Goal: Navigation & Orientation: Find specific page/section

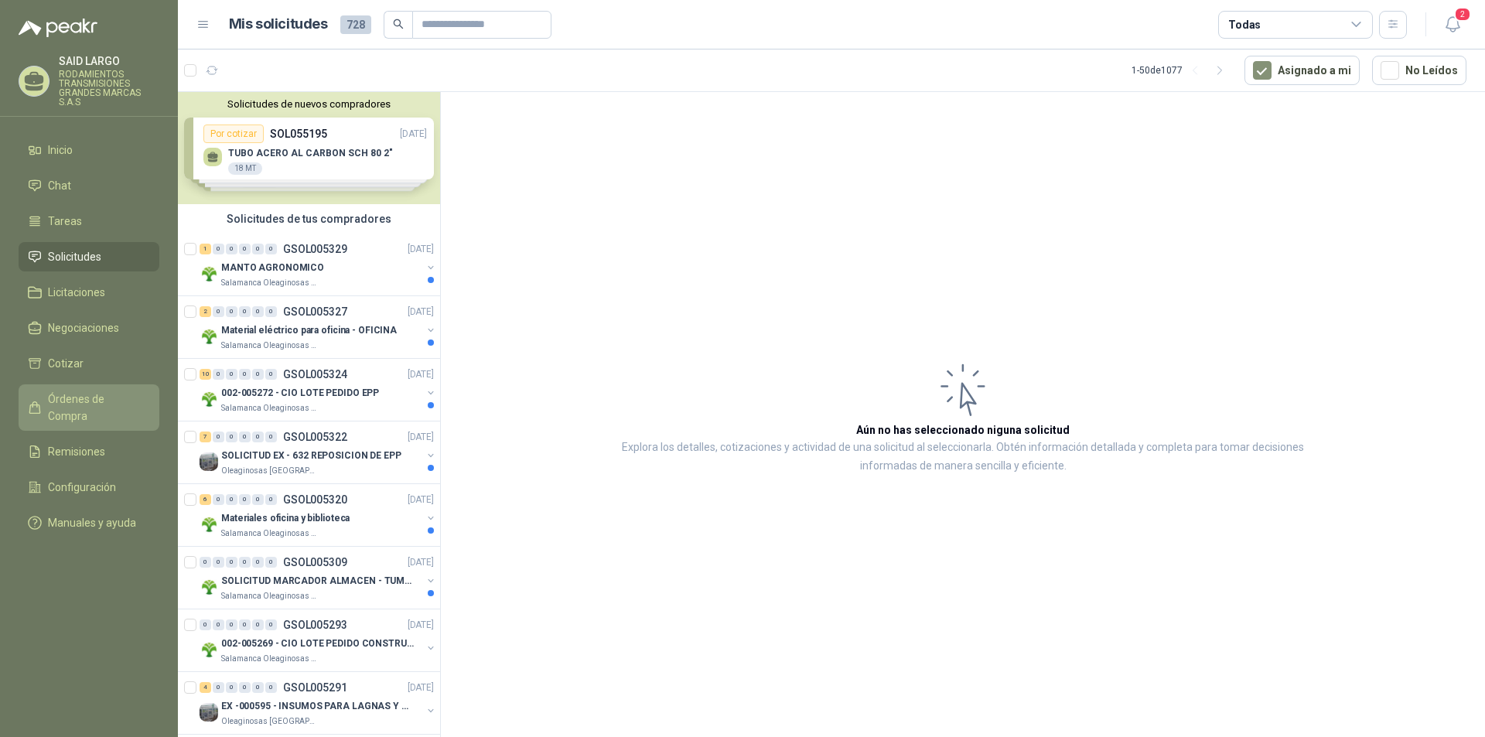
click at [98, 399] on span "Órdenes de Compra" at bounding box center [96, 407] width 97 height 34
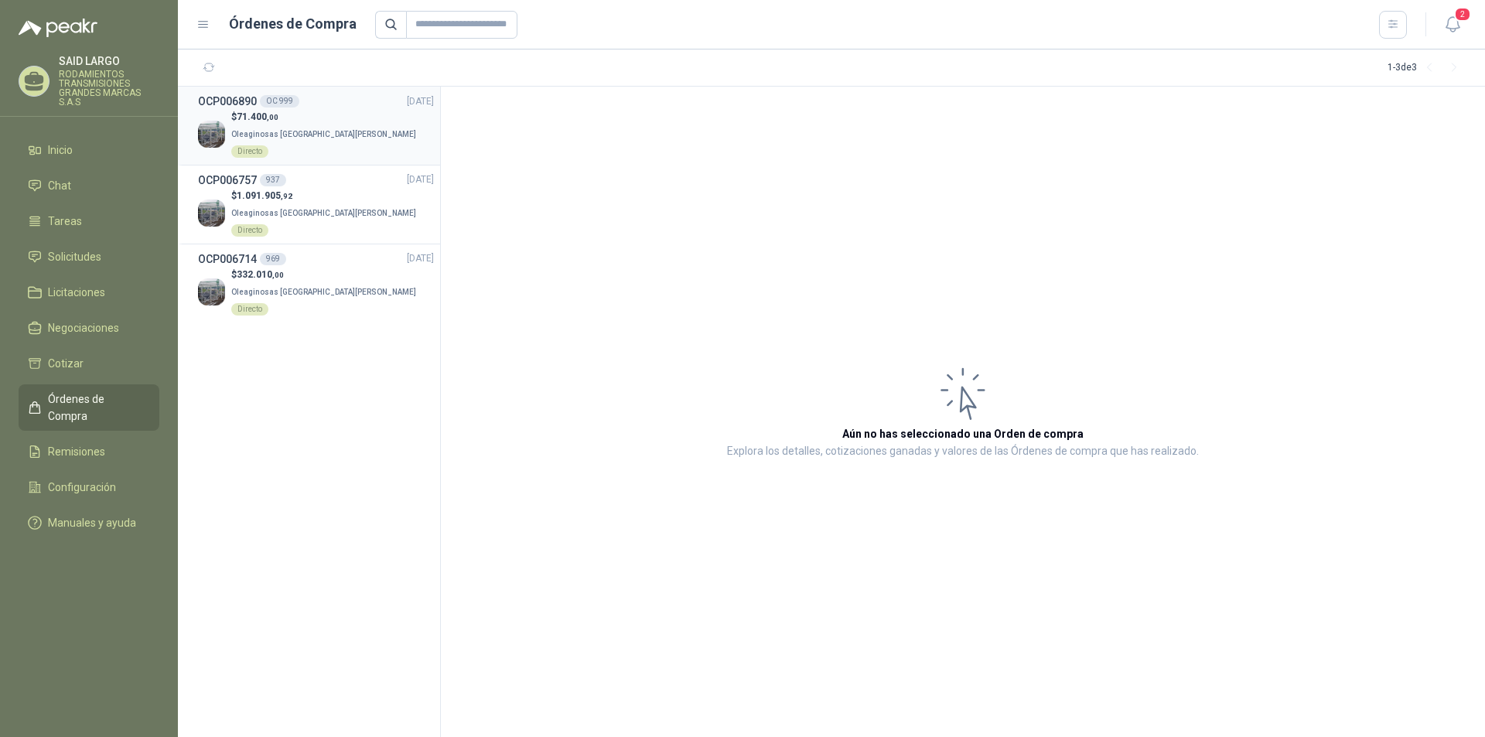
click at [316, 118] on p "$ 71.400 ,00" at bounding box center [332, 117] width 203 height 15
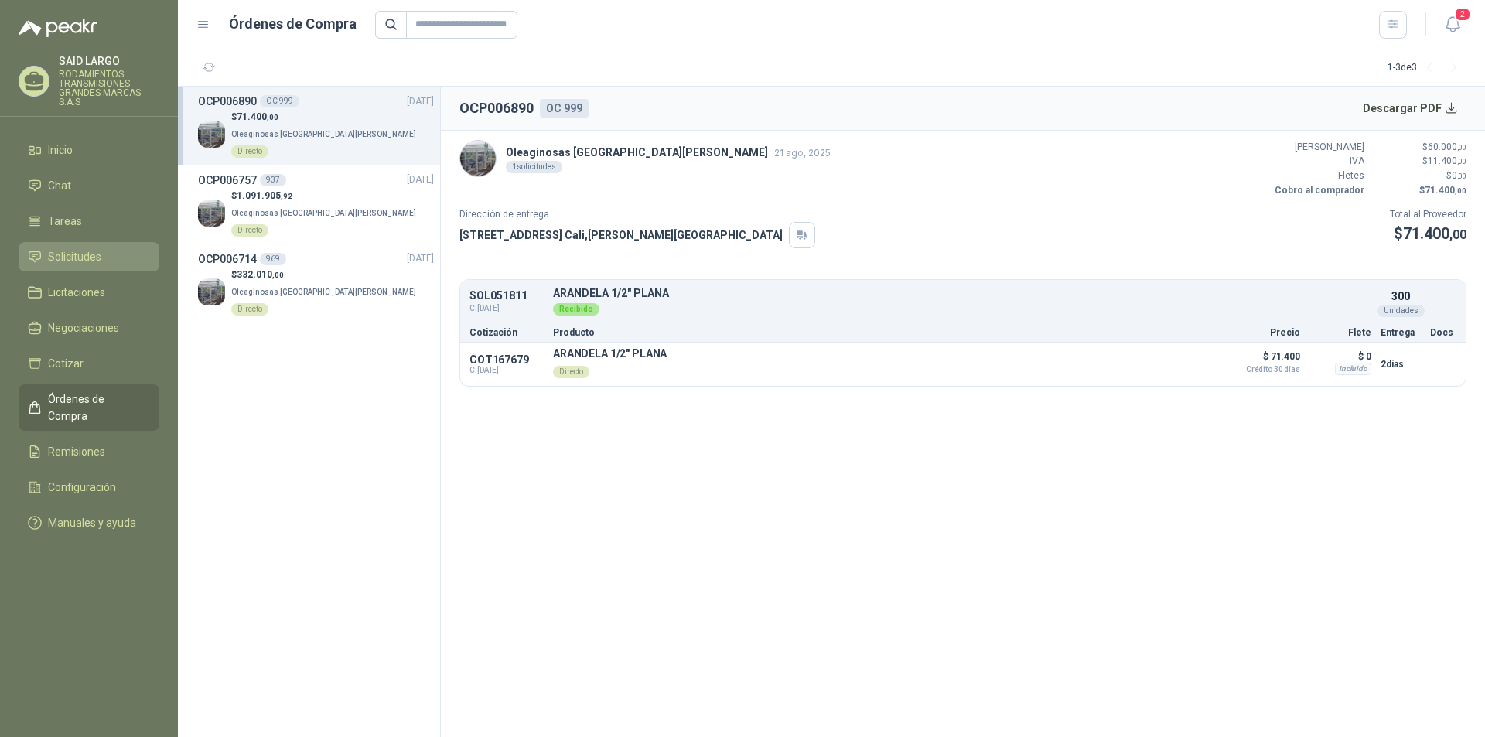
click at [89, 245] on link "Solicitudes" at bounding box center [89, 256] width 141 height 29
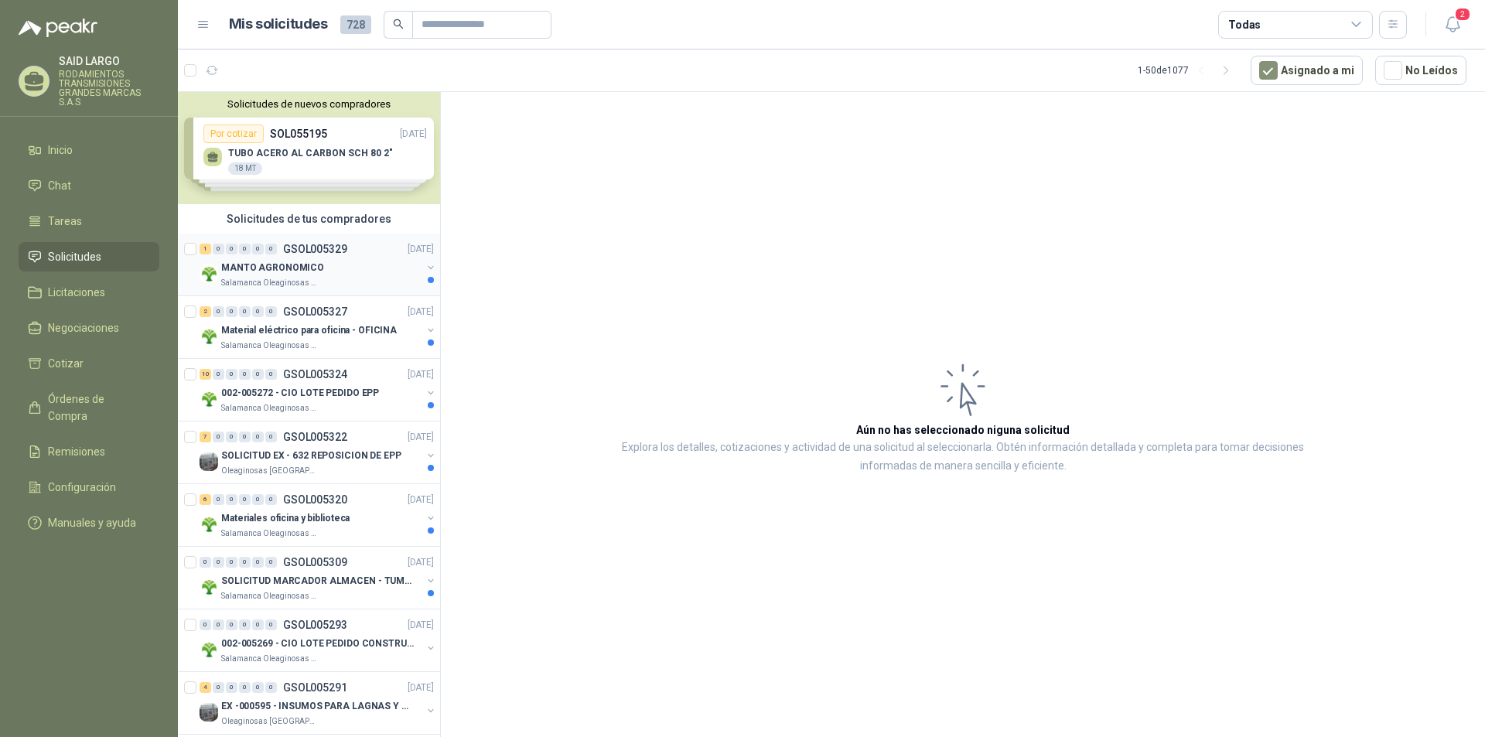
click at [424, 270] on button "button" at bounding box center [430, 267] width 12 height 12
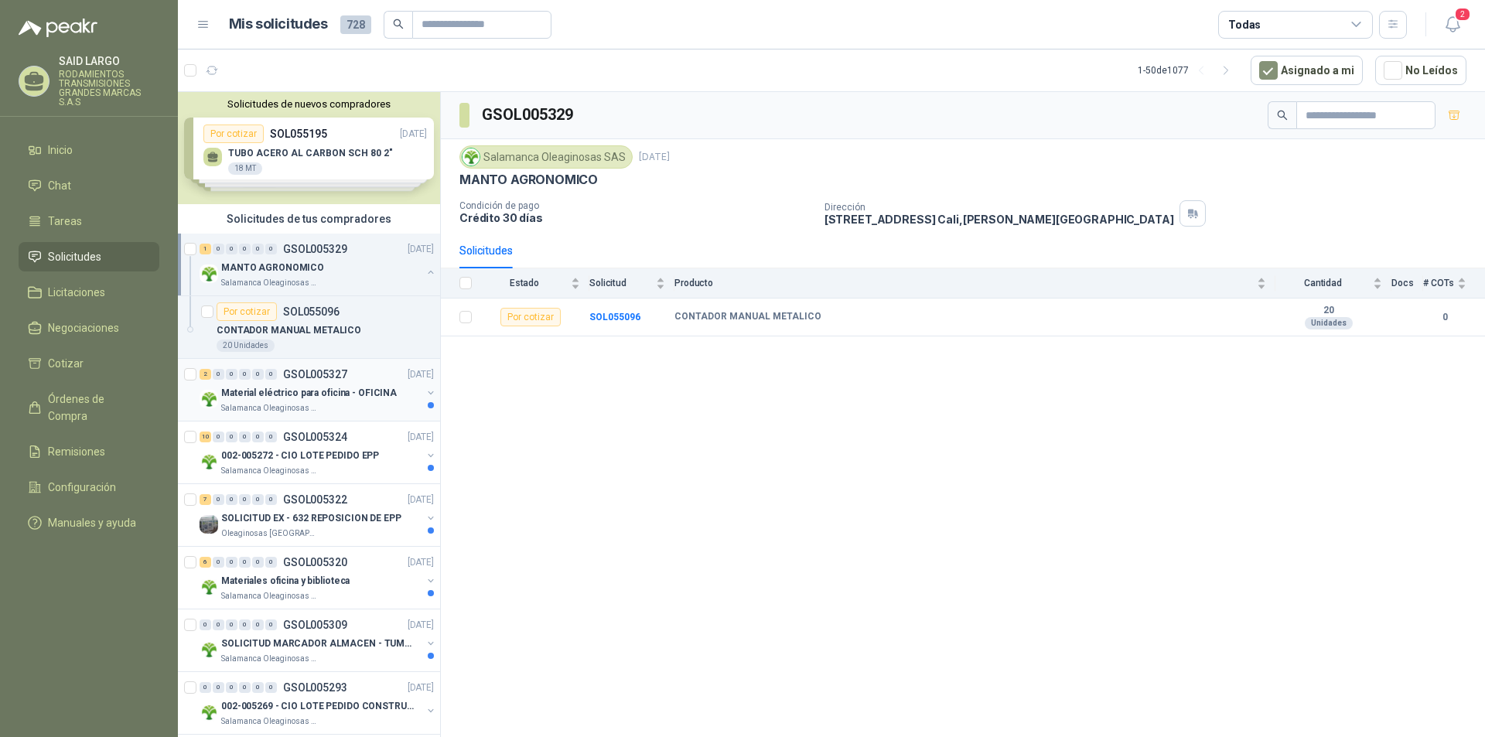
click at [424, 392] on button "button" at bounding box center [430, 393] width 12 height 12
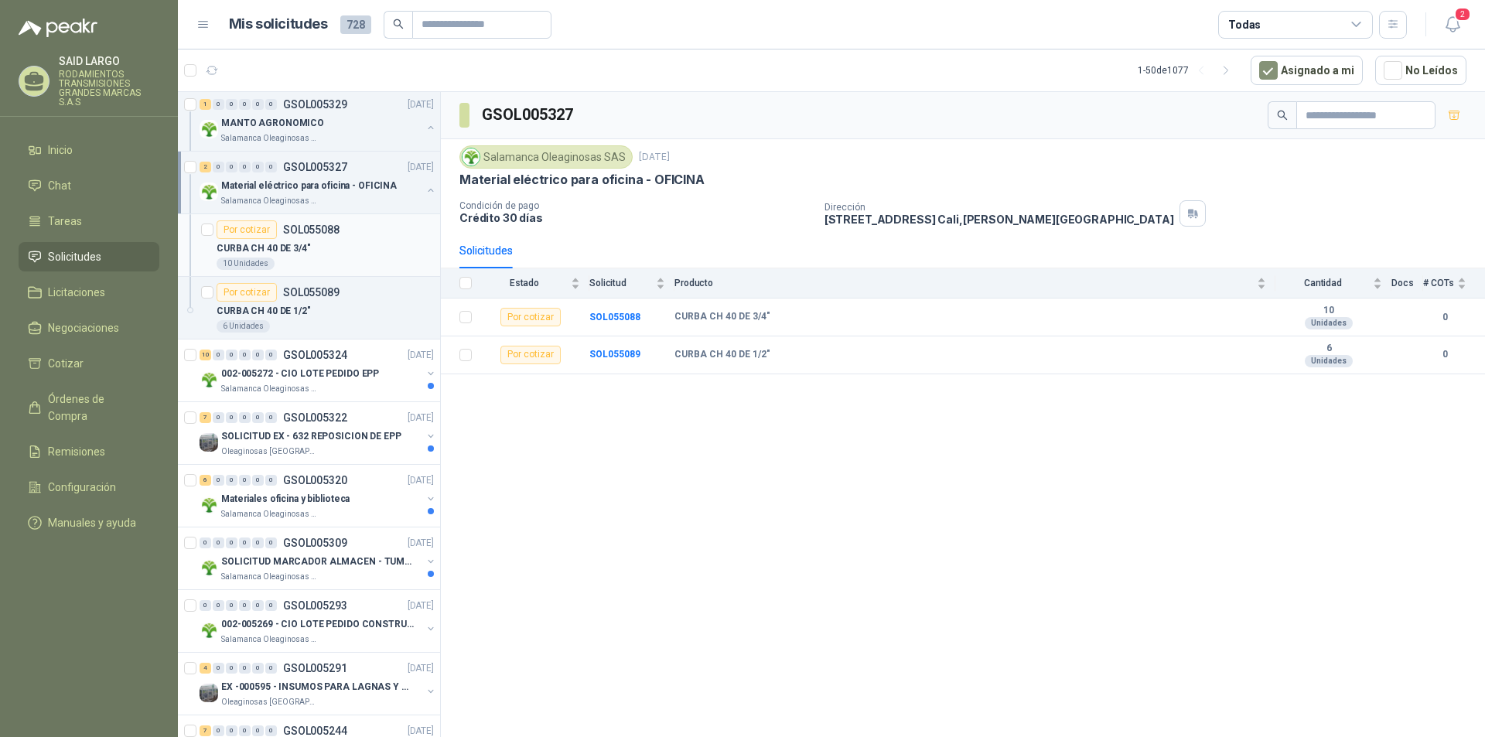
scroll to position [232, 0]
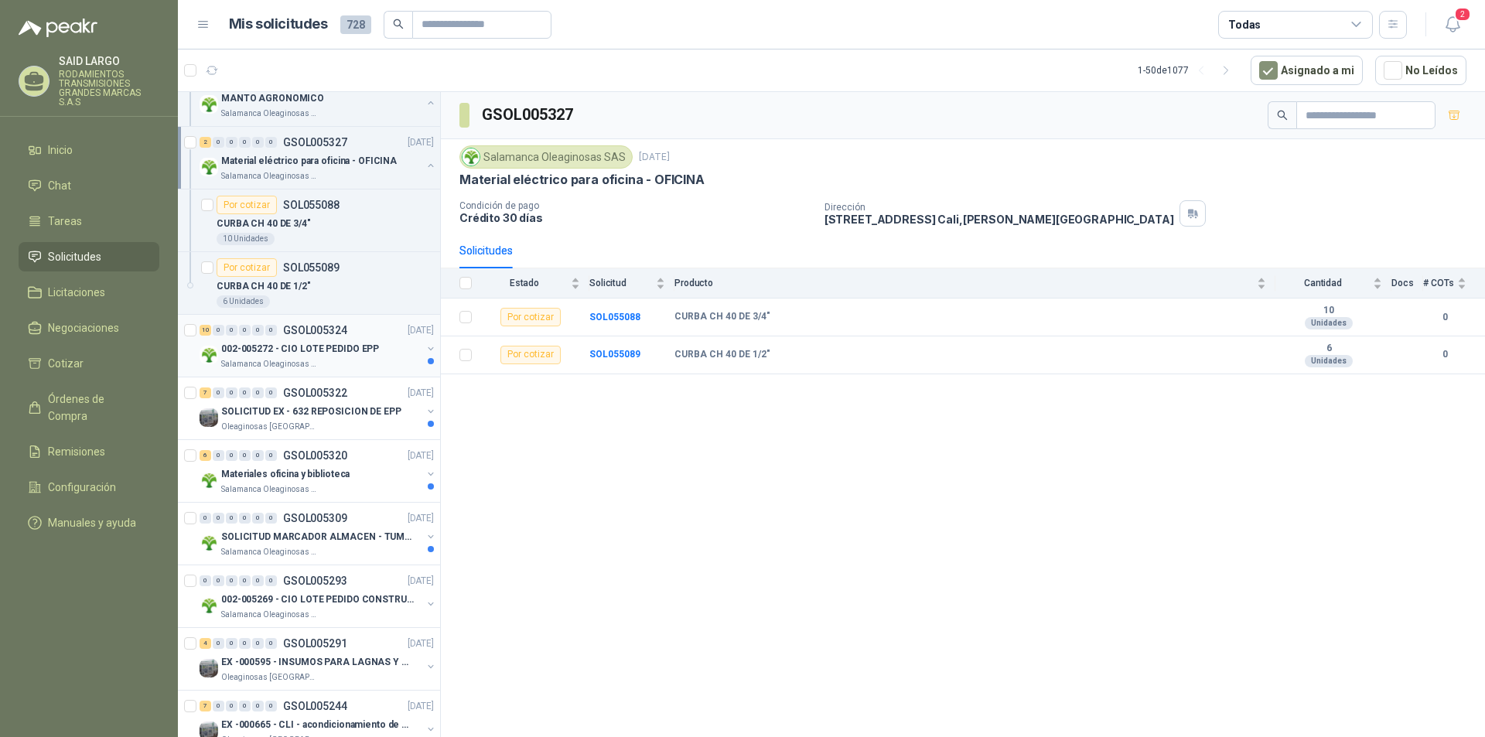
click at [424, 345] on button "button" at bounding box center [430, 349] width 12 height 12
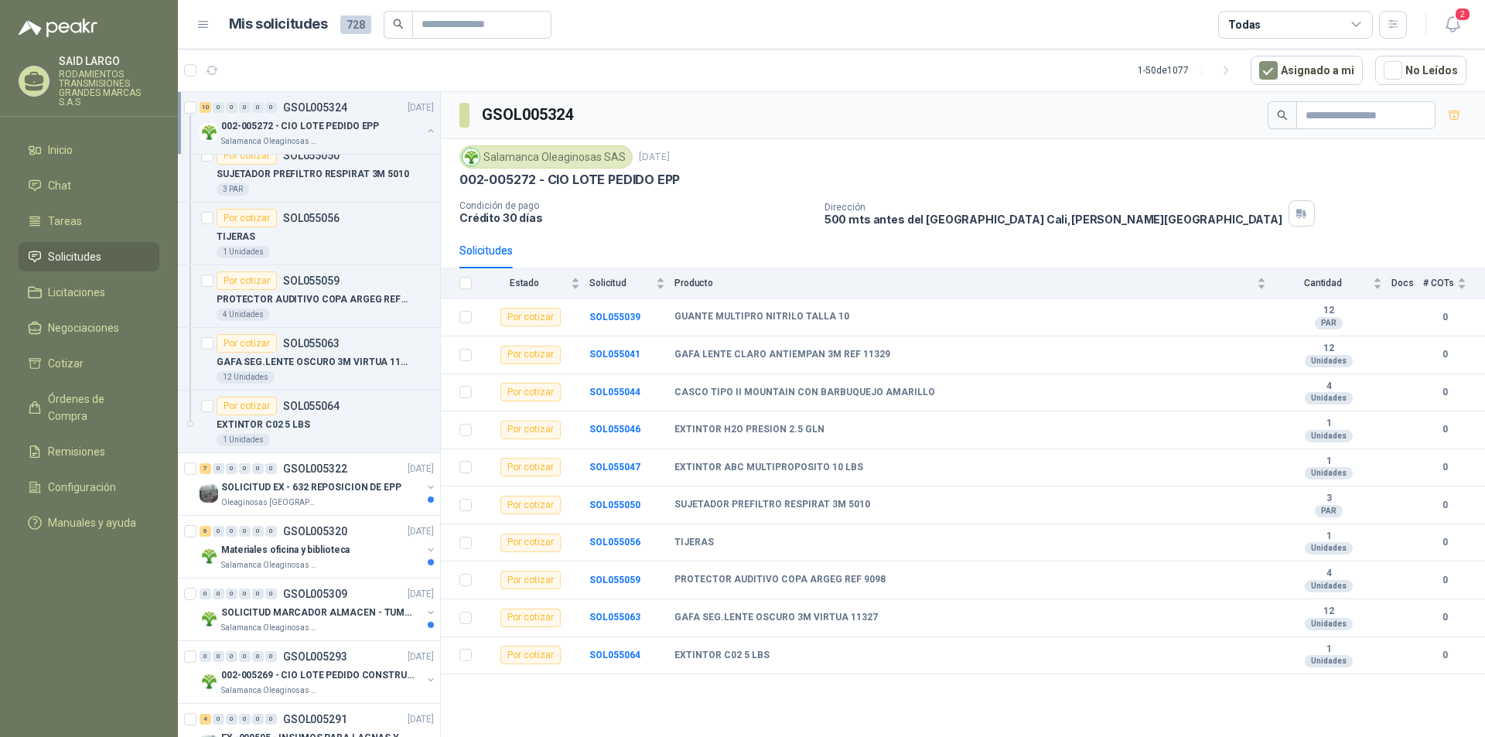
scroll to position [1005, 0]
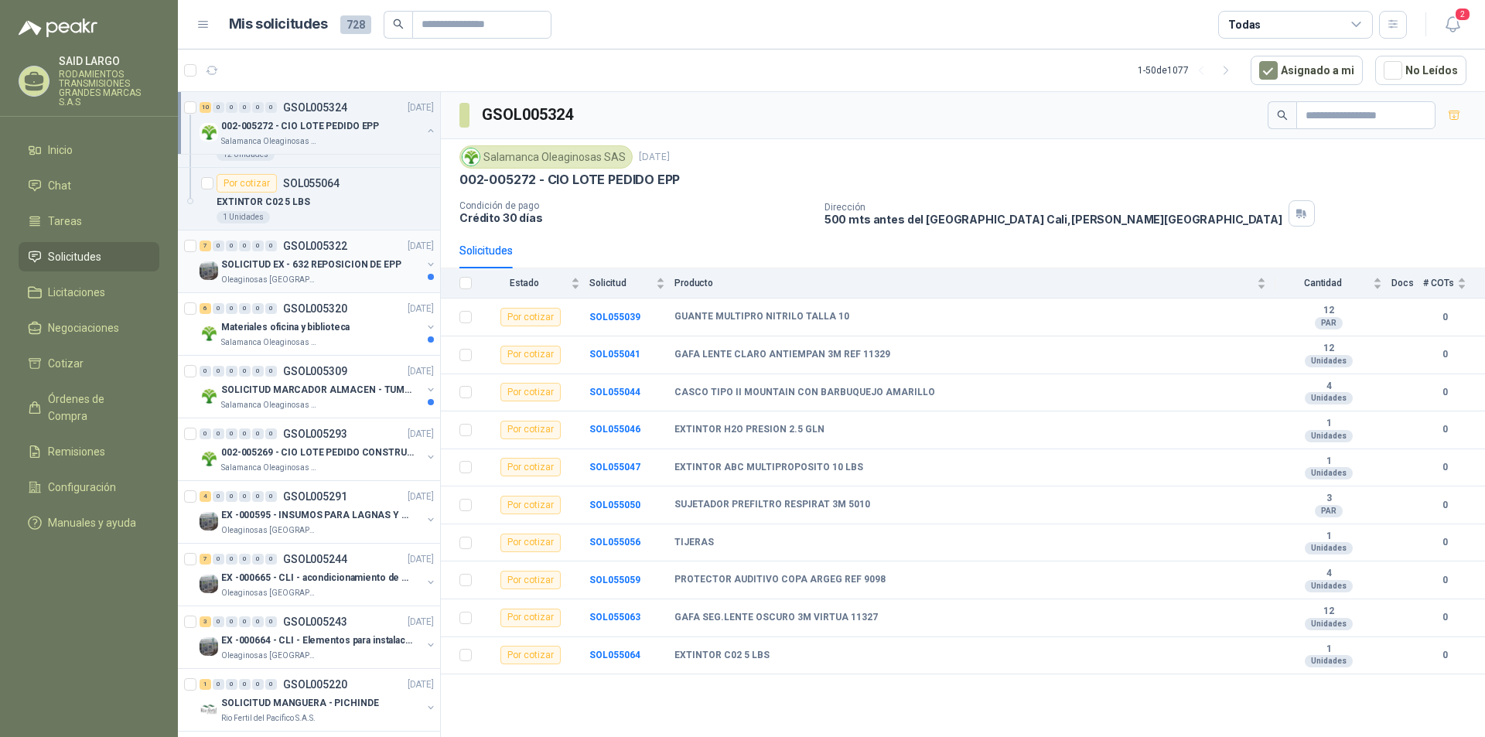
click at [424, 264] on button "button" at bounding box center [430, 264] width 12 height 12
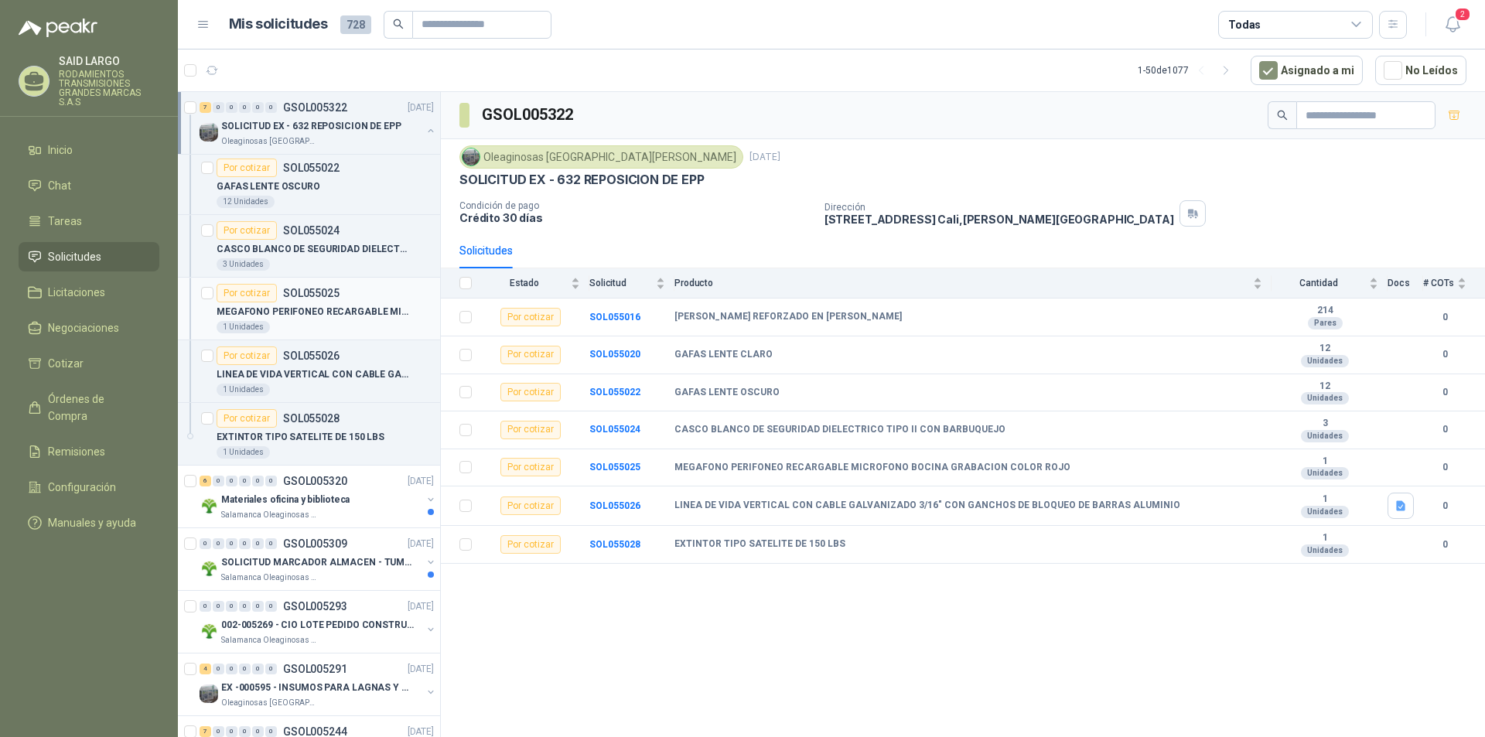
scroll to position [1314, 0]
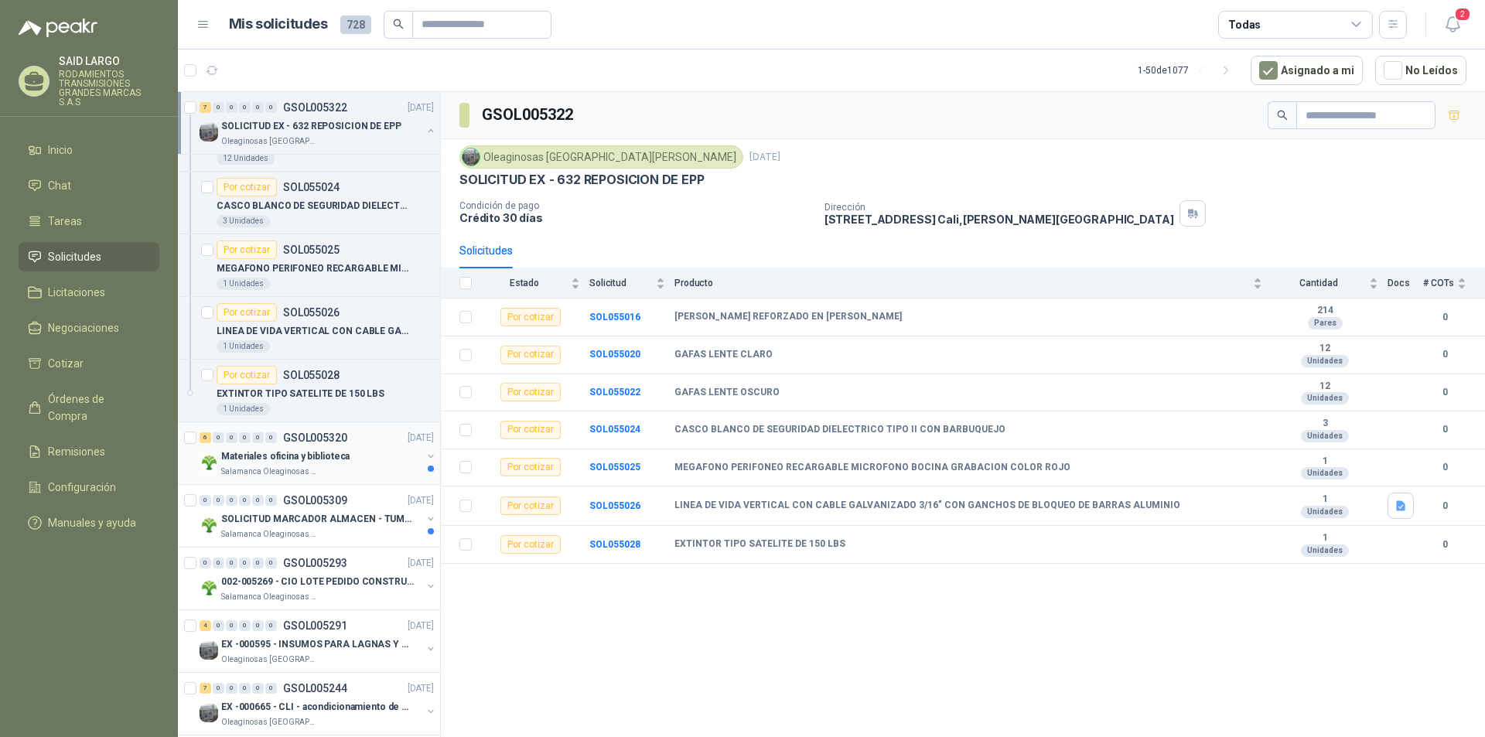
click at [424, 456] on button "button" at bounding box center [430, 456] width 12 height 12
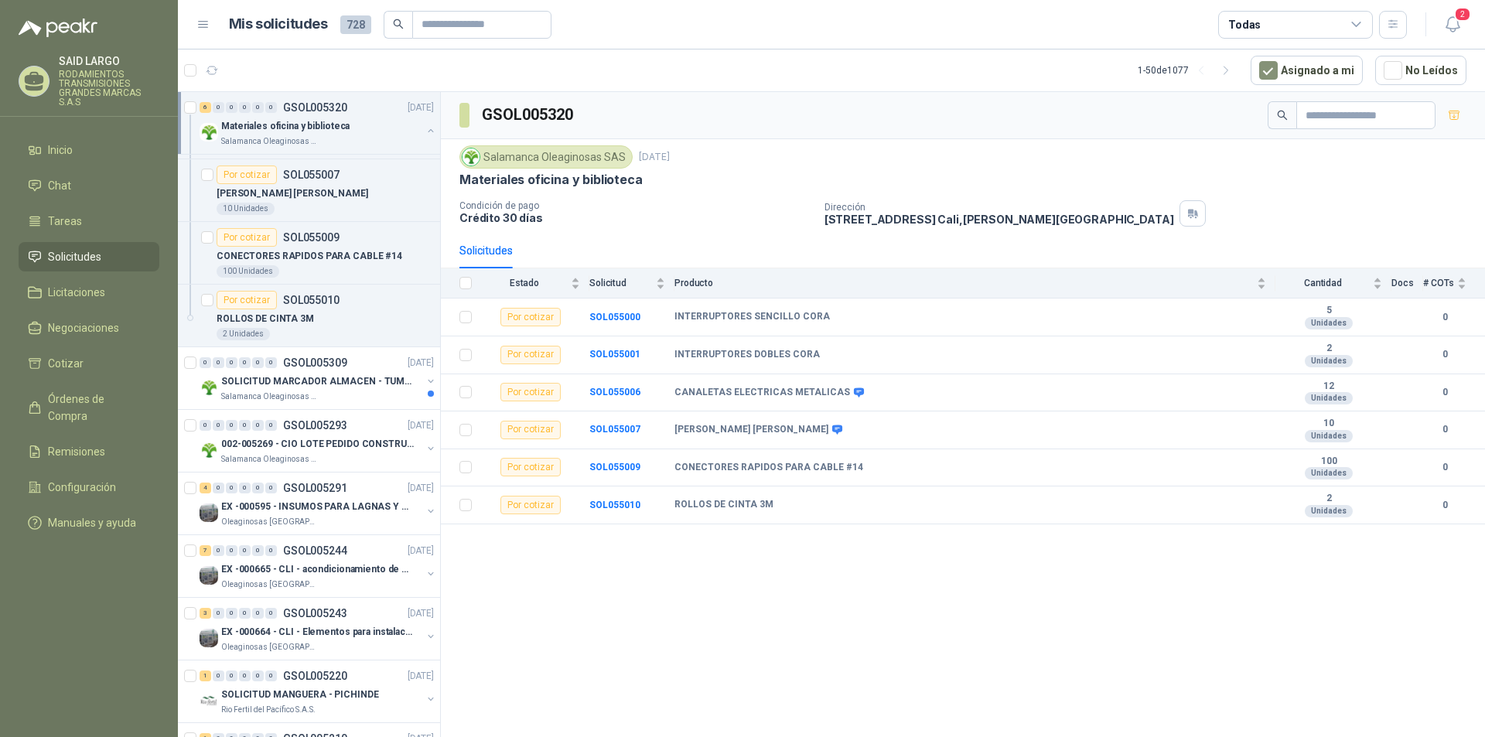
scroll to position [1856, 0]
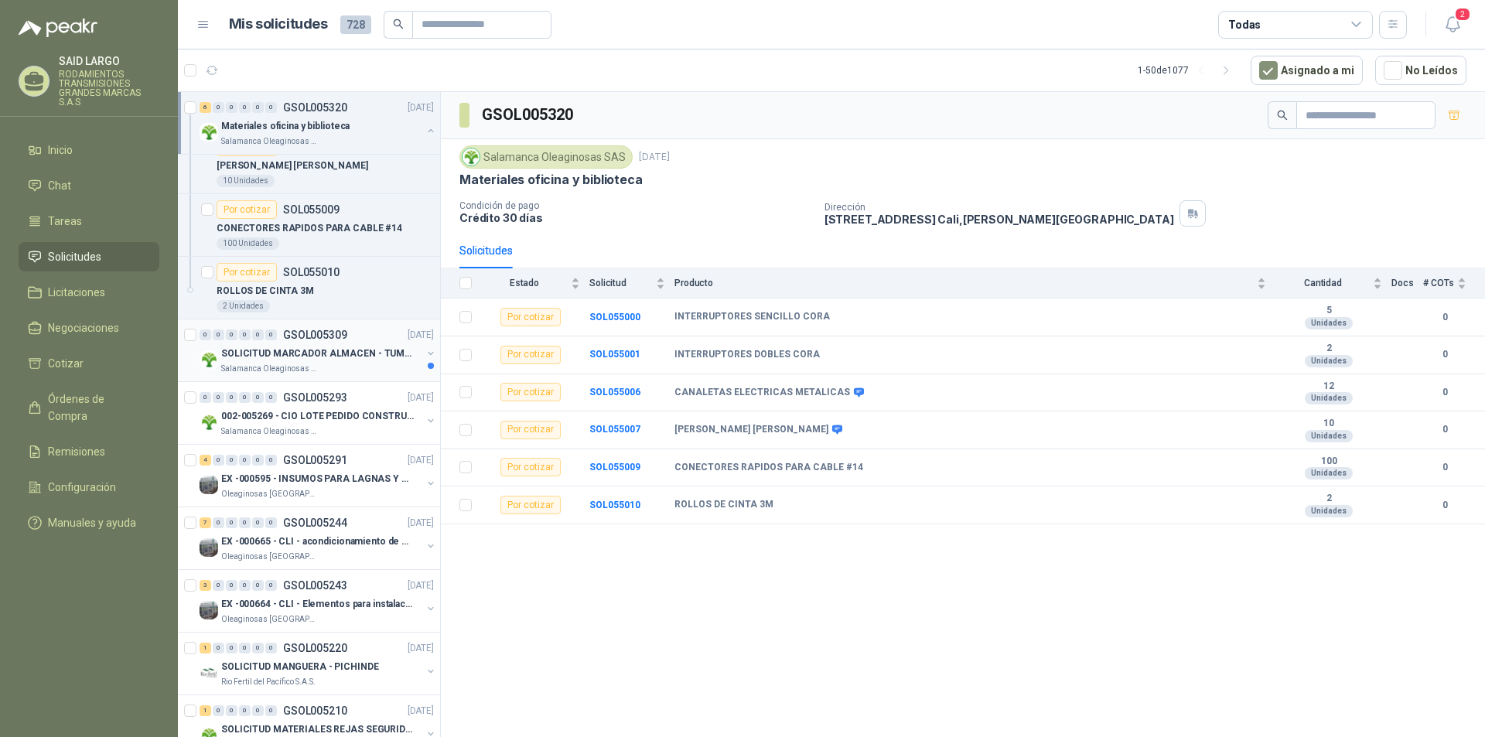
click at [424, 354] on button "button" at bounding box center [430, 353] width 12 height 12
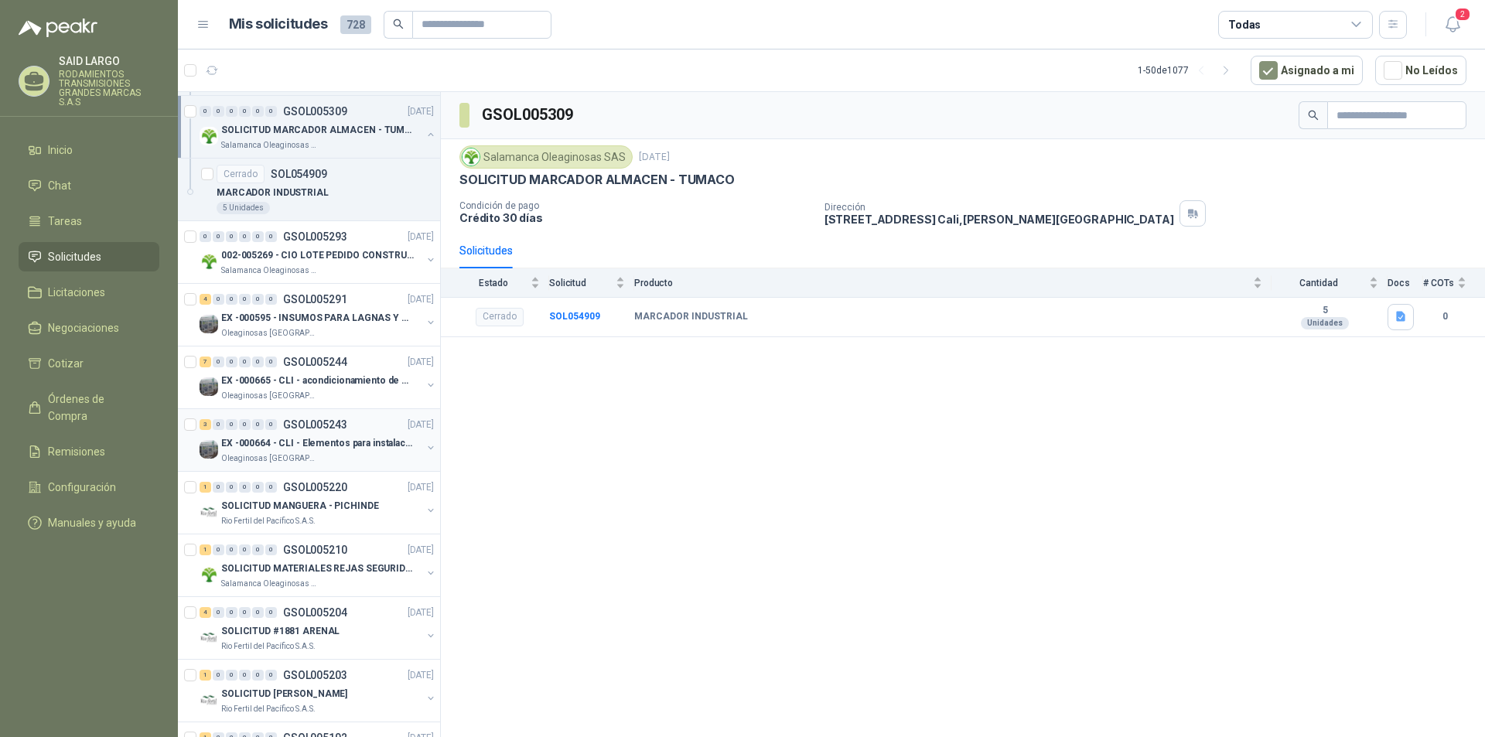
scroll to position [2088, 0]
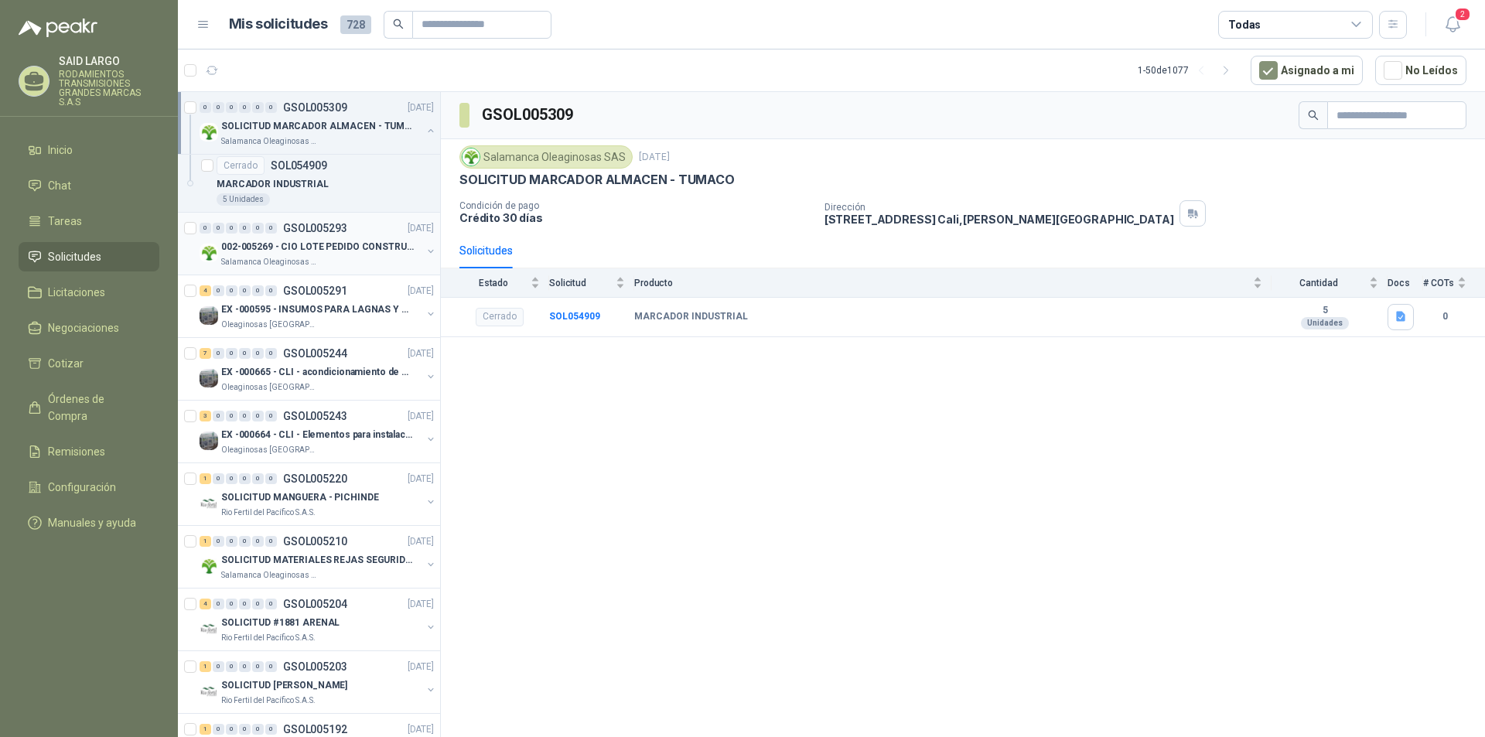
click at [424, 250] on button "button" at bounding box center [430, 251] width 12 height 12
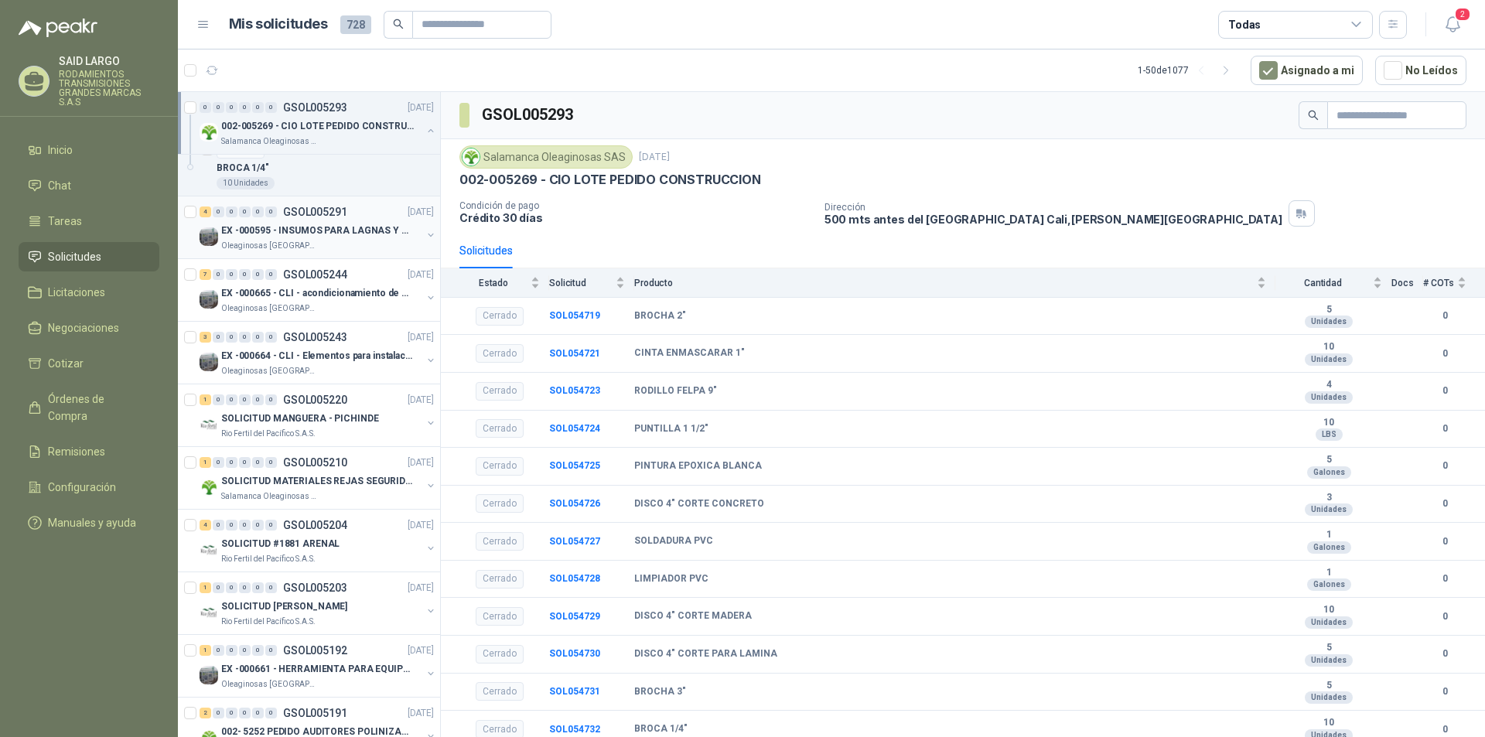
scroll to position [2861, 0]
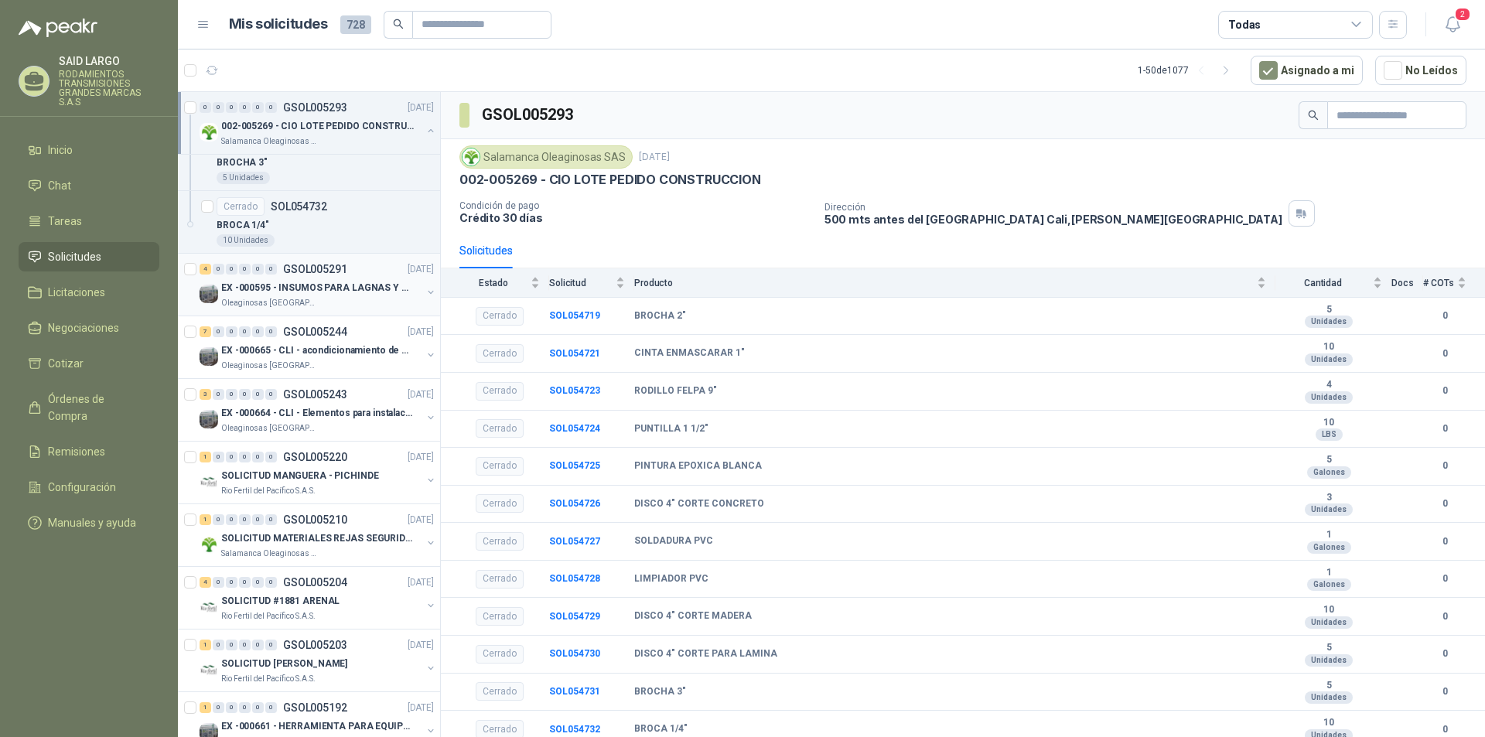
click at [424, 295] on button "button" at bounding box center [430, 292] width 12 height 12
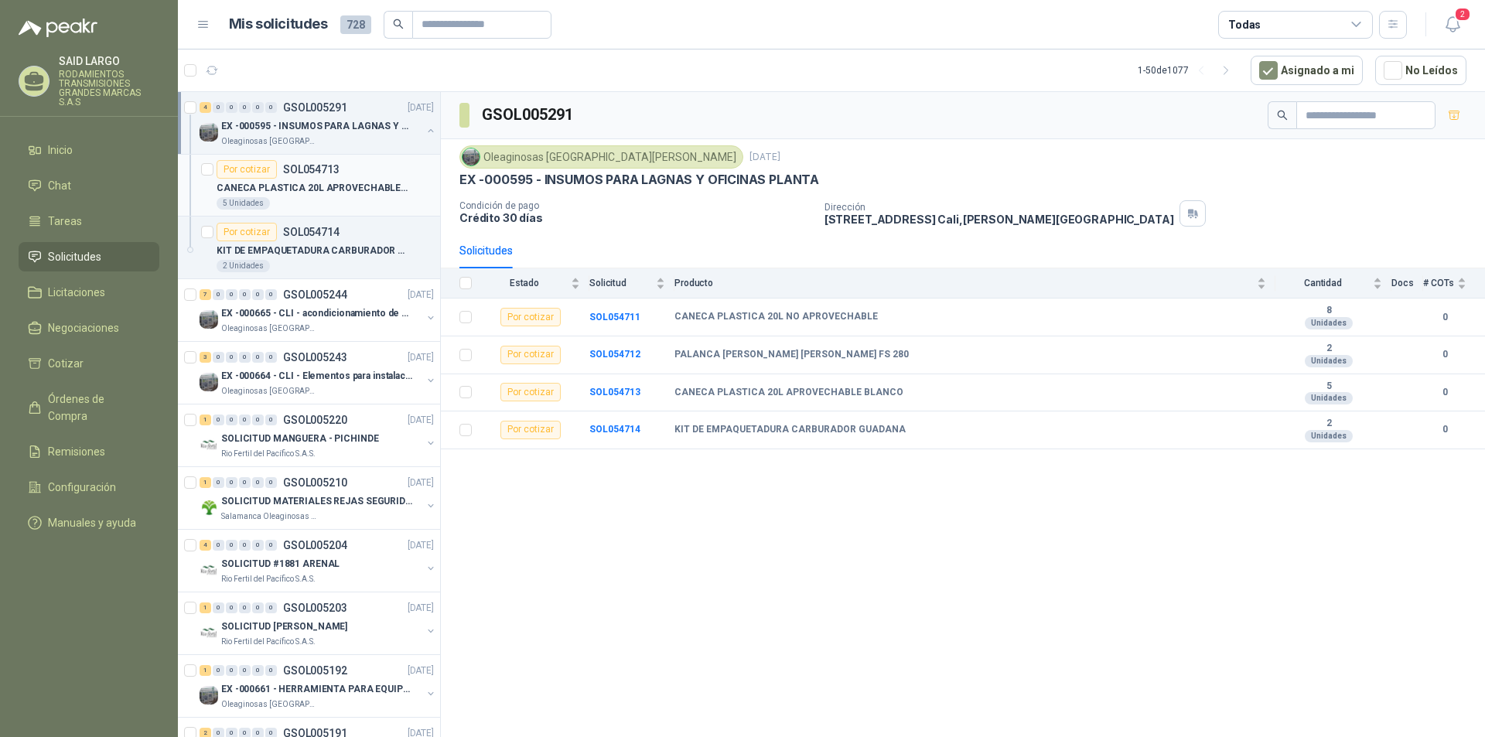
scroll to position [3170, 0]
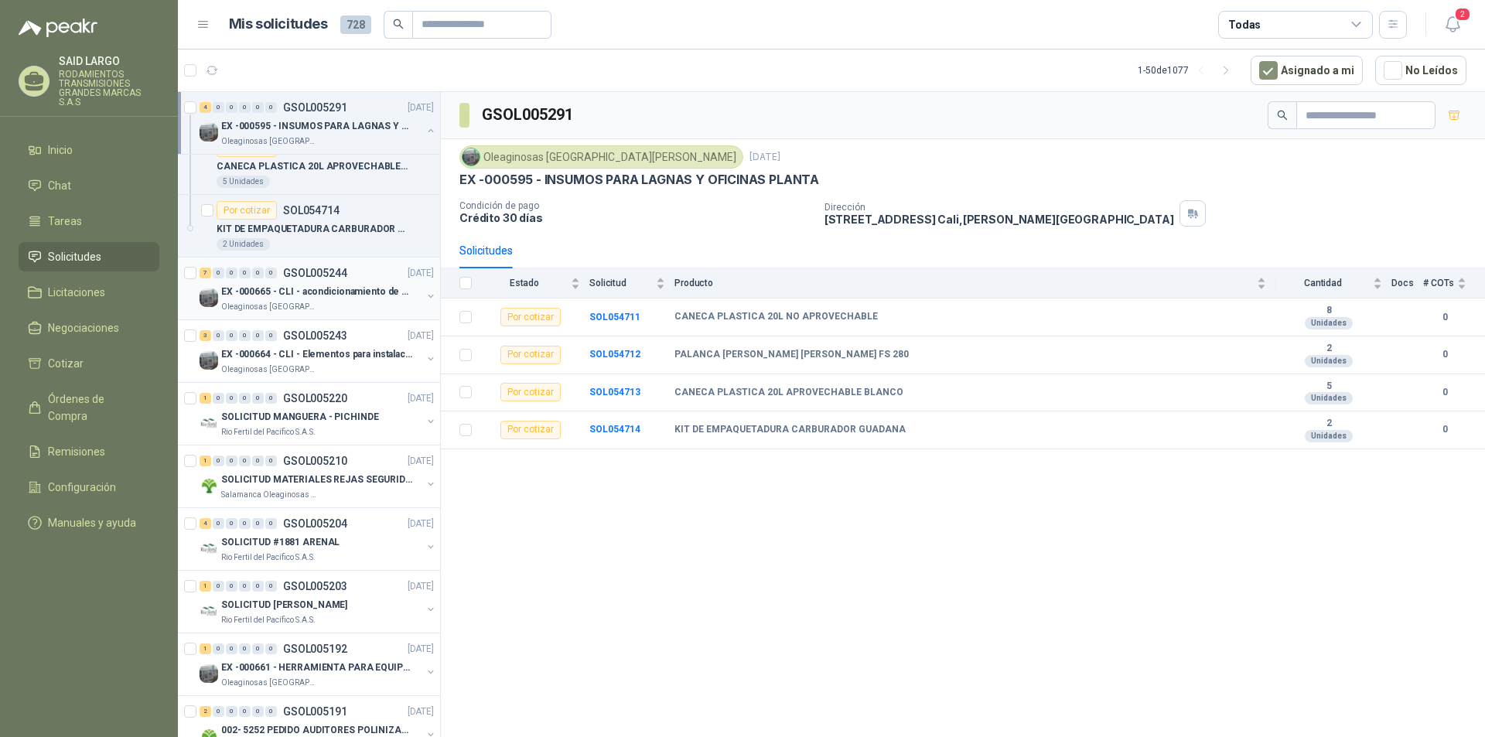
click at [424, 291] on button "button" at bounding box center [430, 296] width 12 height 12
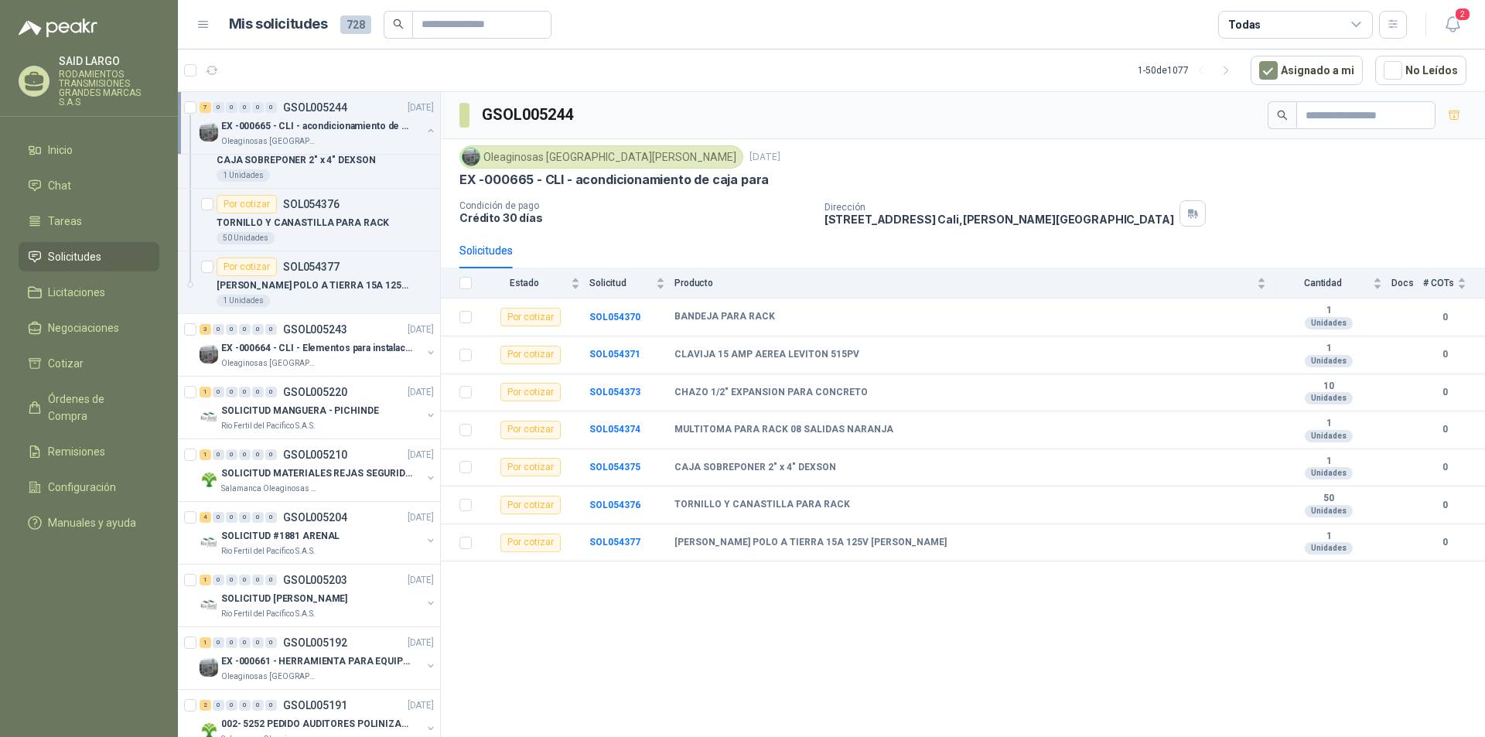
scroll to position [3634, 0]
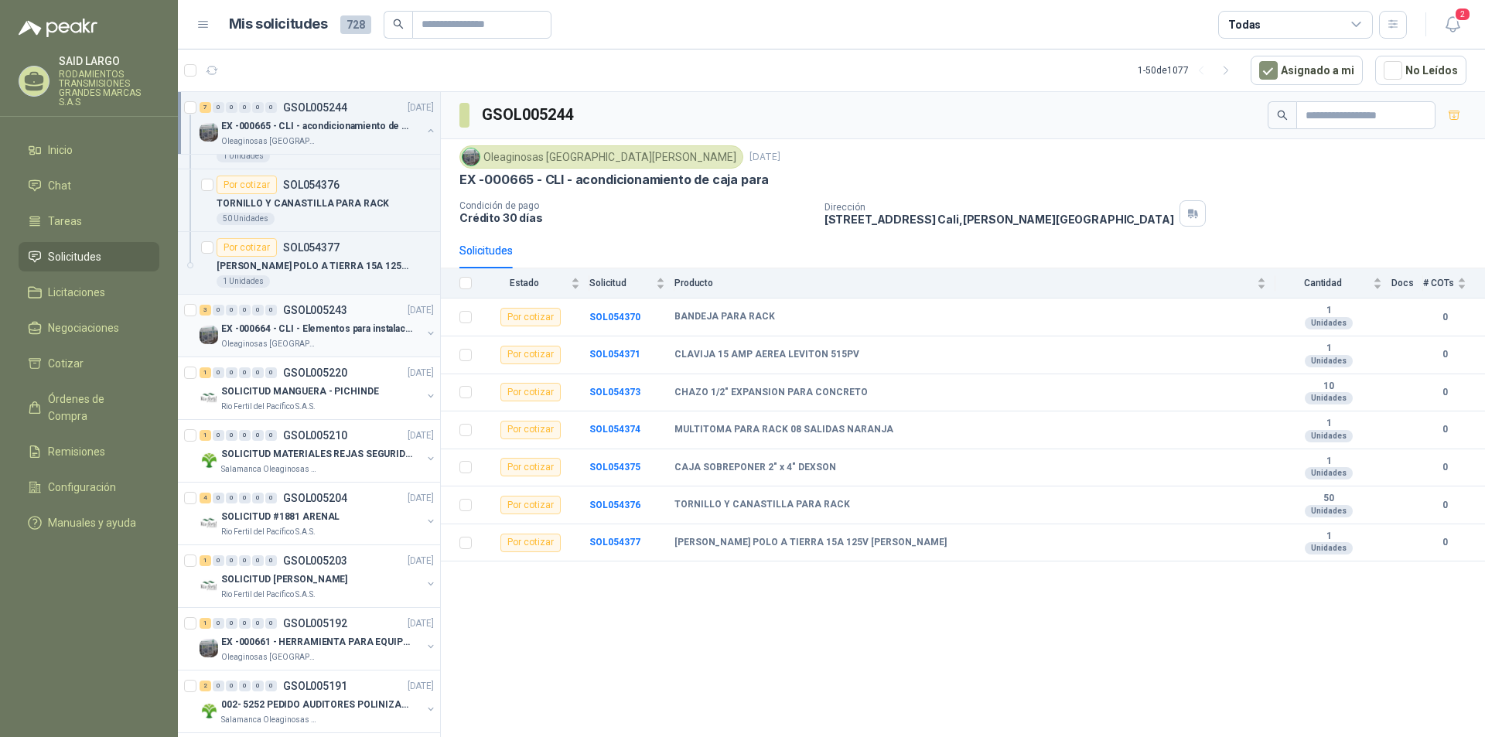
click at [424, 333] on button "button" at bounding box center [430, 333] width 12 height 12
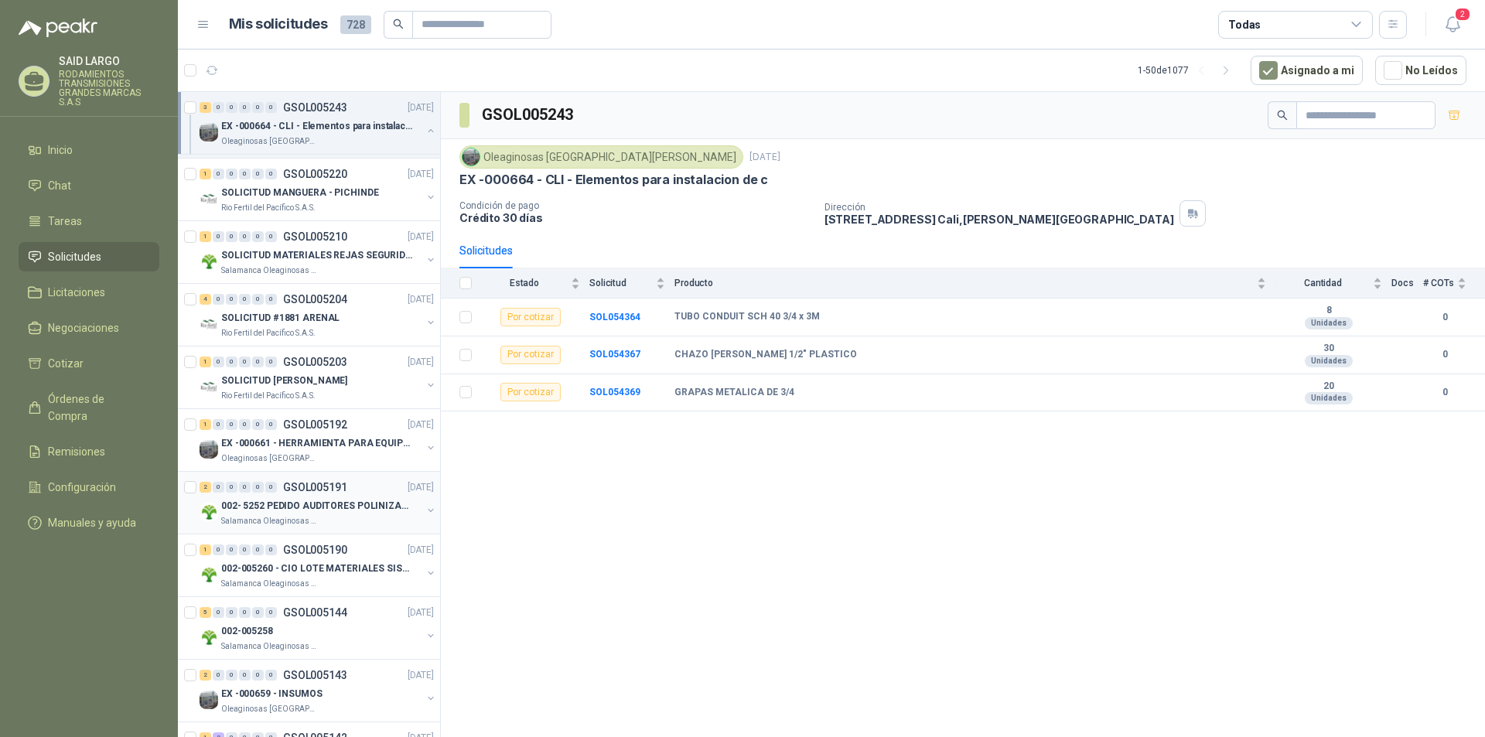
scroll to position [3866, 0]
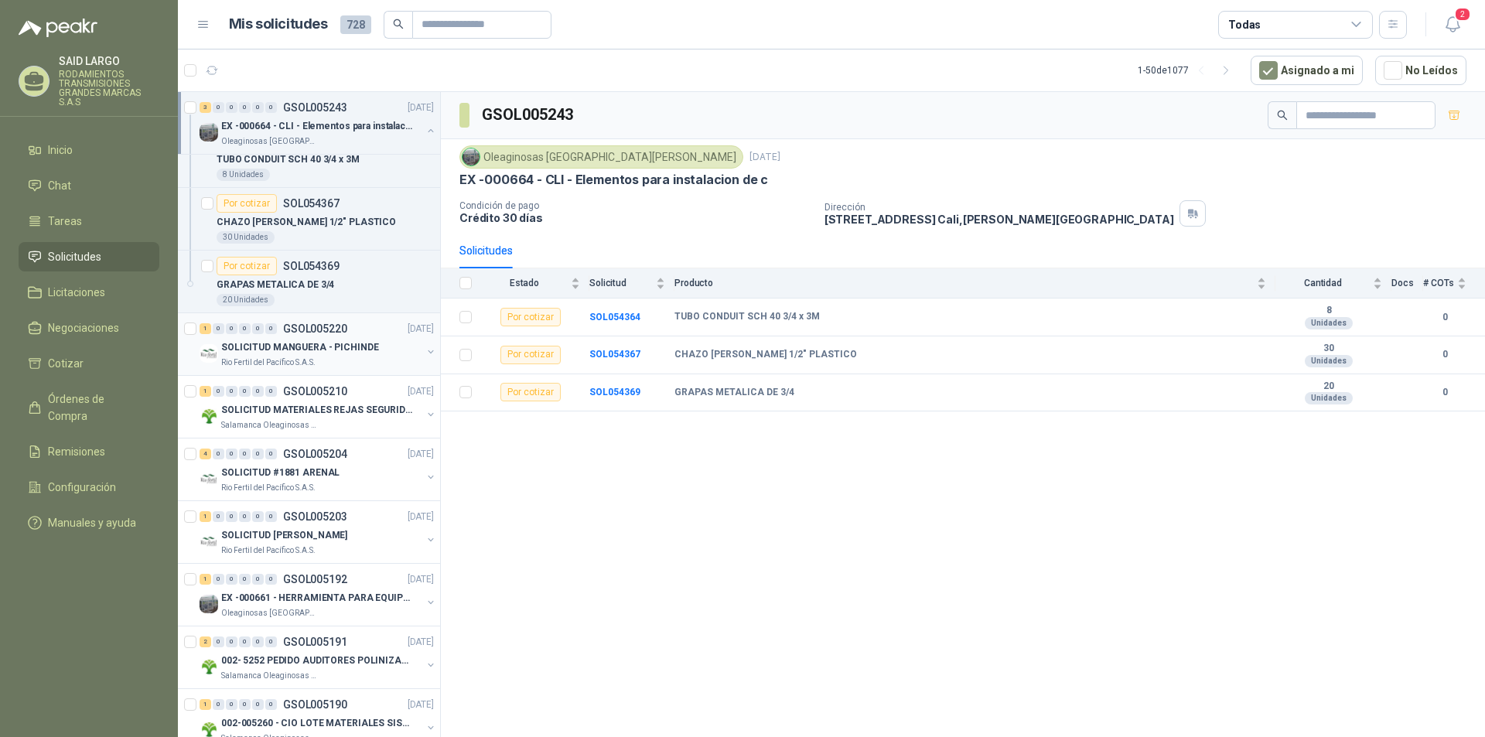
click at [424, 353] on button "button" at bounding box center [430, 352] width 12 height 12
